Goal: Information Seeking & Learning: Learn about a topic

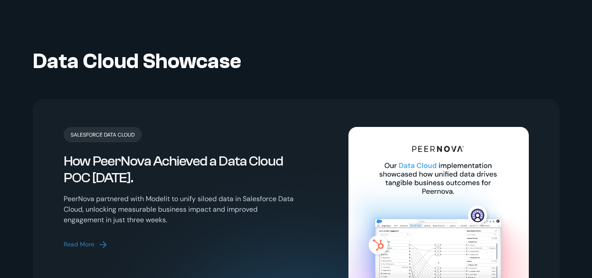
scroll to position [1756, 0]
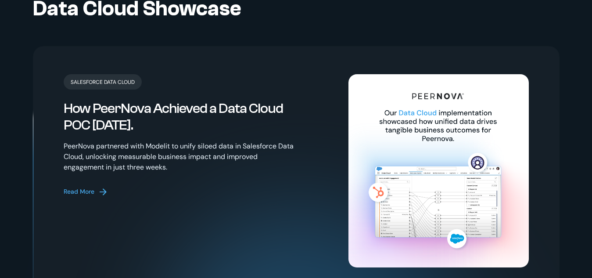
click at [74, 187] on div "Read More" at bounding box center [79, 191] width 31 height 9
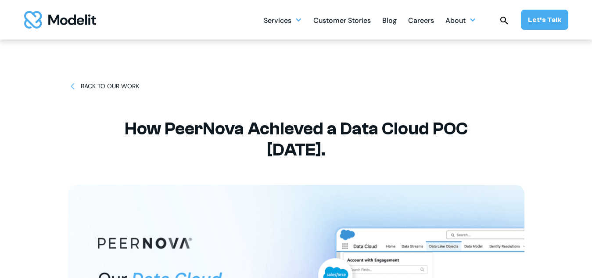
click at [101, 88] on div "BACK TO OUR WORK" at bounding box center [110, 86] width 58 height 9
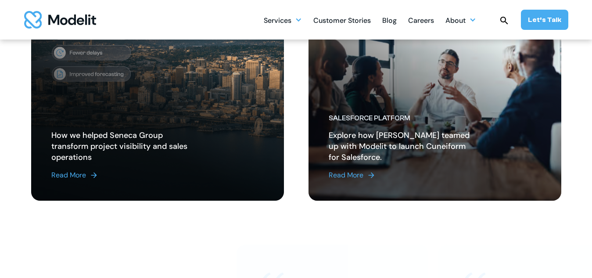
scroll to position [381, 0]
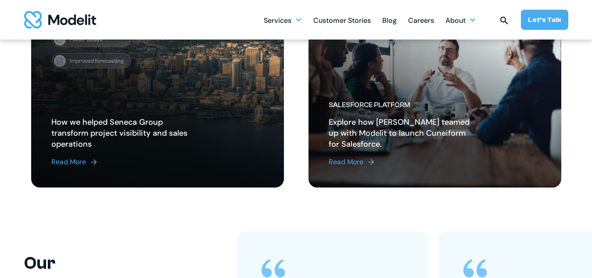
click at [369, 163] on img at bounding box center [371, 162] width 9 height 9
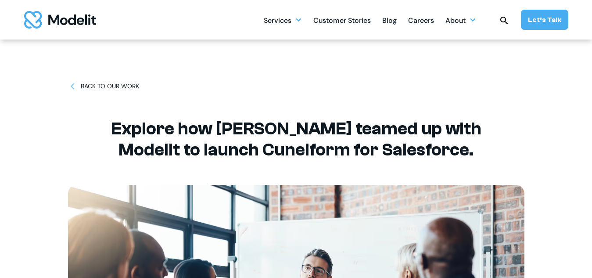
click at [114, 84] on div "BACK TO OUR WORK" at bounding box center [110, 86] width 58 height 9
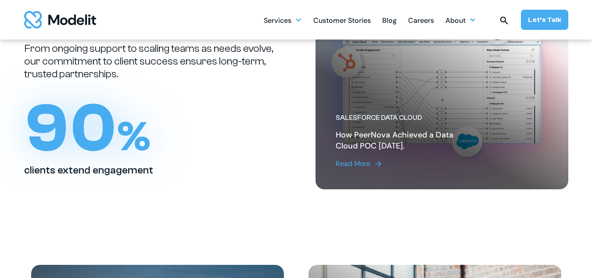
scroll to position [117, 0]
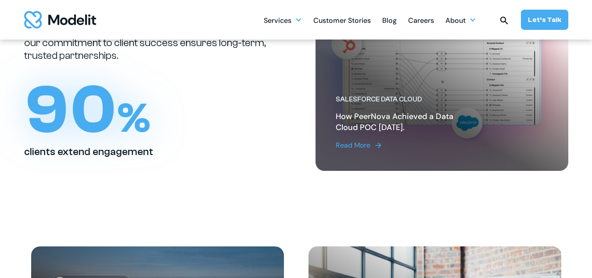
click at [377, 148] on img at bounding box center [378, 145] width 9 height 9
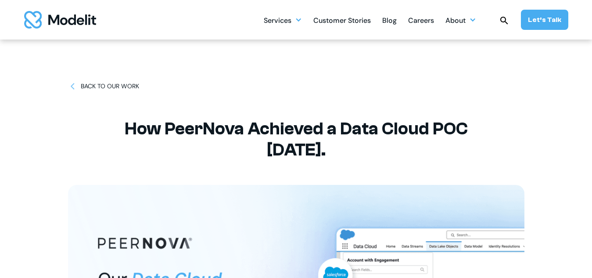
click at [72, 86] on img at bounding box center [72, 86] width 9 height 9
